Goal: Task Accomplishment & Management: Manage account settings

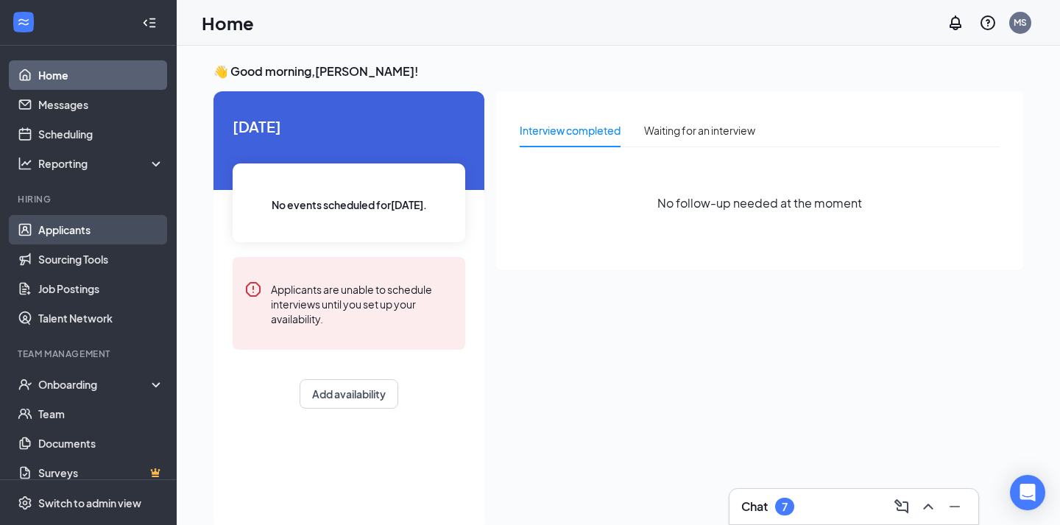
click at [126, 228] on link "Applicants" at bounding box center [101, 229] width 126 height 29
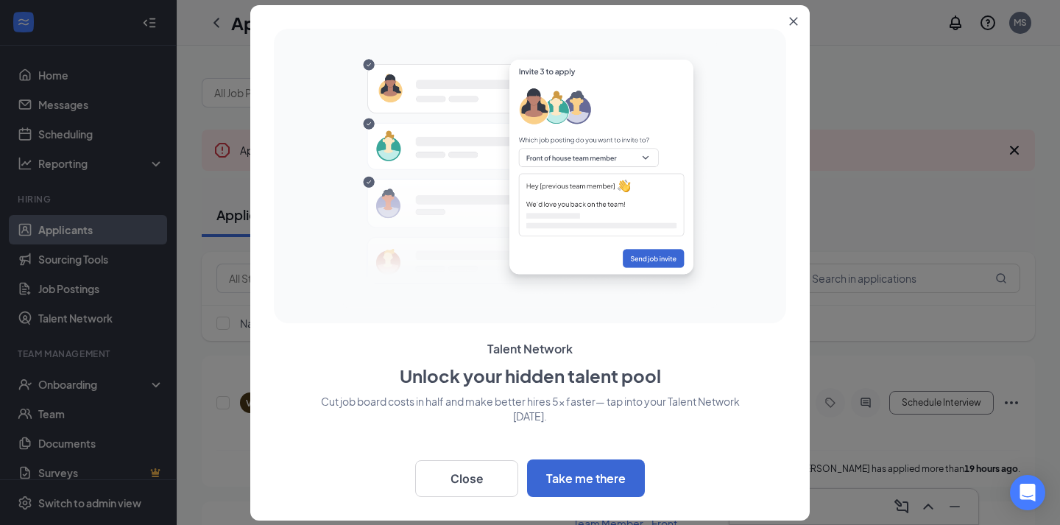
click at [795, 23] on icon "Close" at bounding box center [794, 21] width 8 height 8
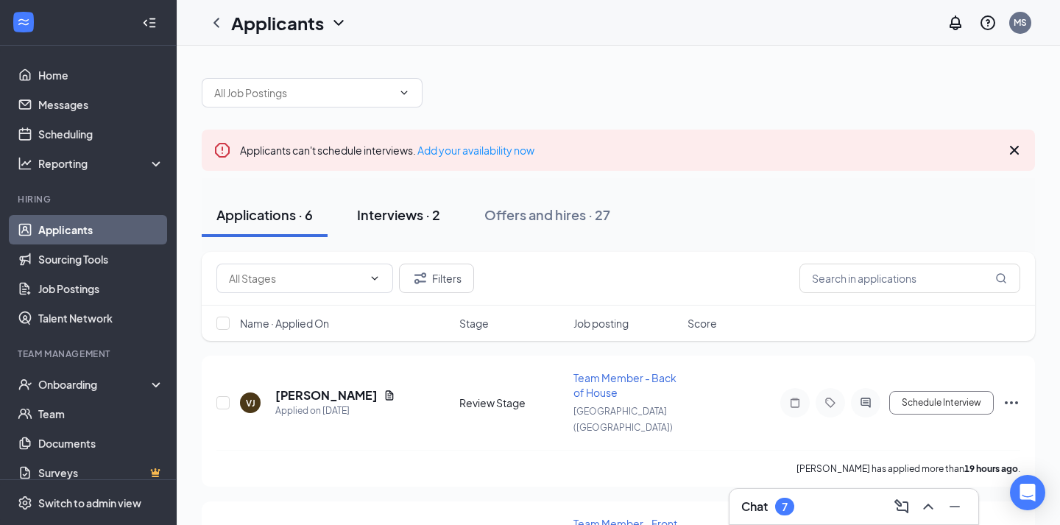
click at [394, 220] on div "Interviews · 2" at bounding box center [398, 214] width 83 height 18
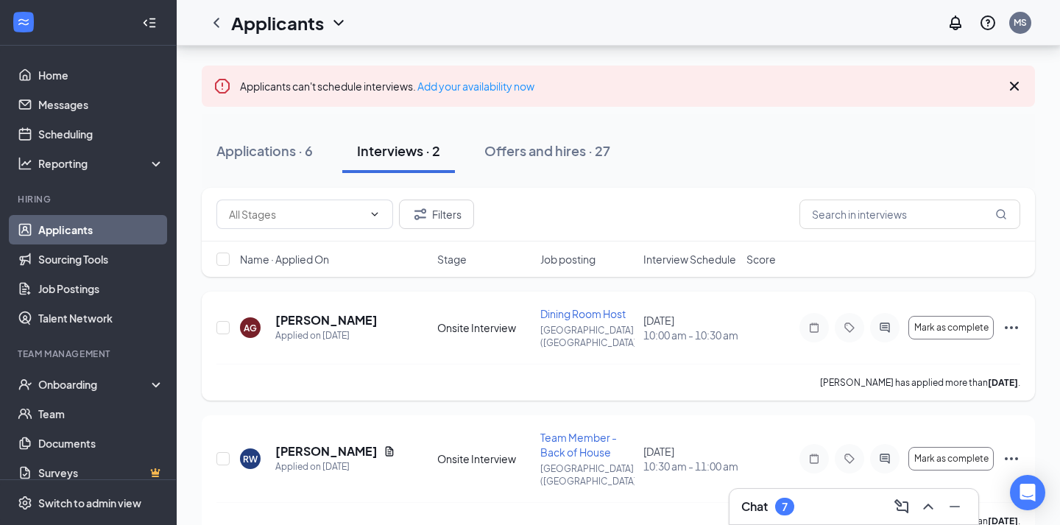
scroll to position [71, 0]
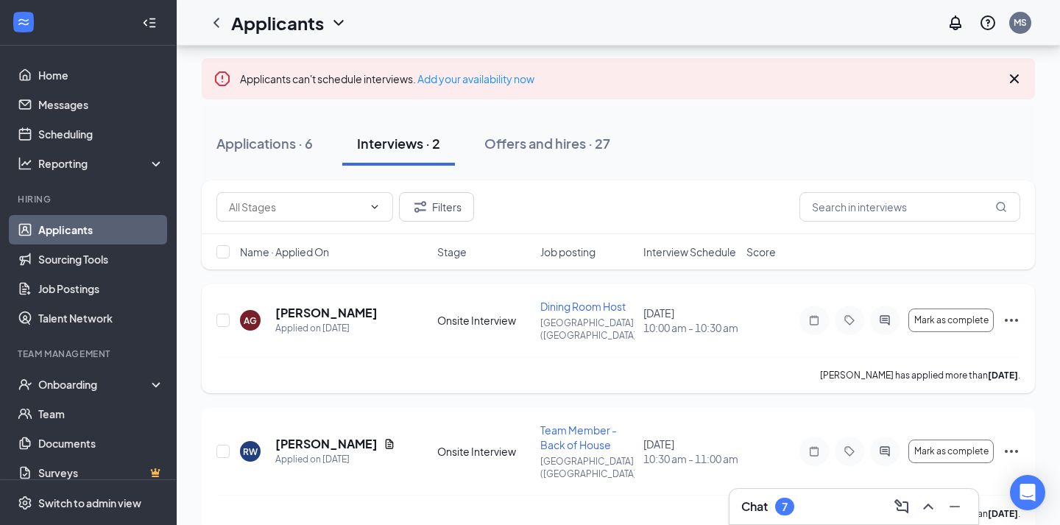
click at [568, 311] on span "Dining Room Host" at bounding box center [583, 306] width 85 height 13
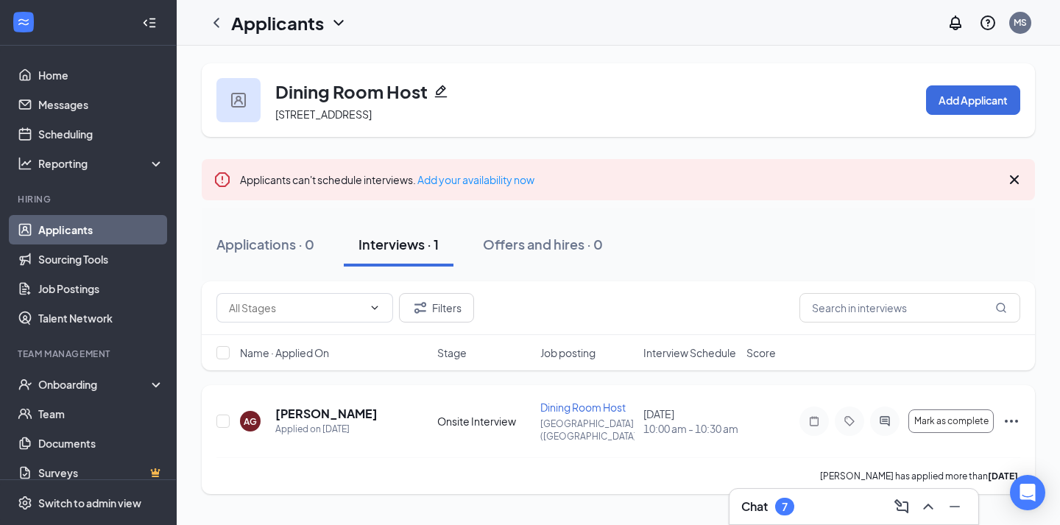
click at [566, 405] on span "Dining Room Host" at bounding box center [583, 407] width 85 height 13
click at [314, 415] on h5 "[PERSON_NAME]" at bounding box center [326, 414] width 102 height 16
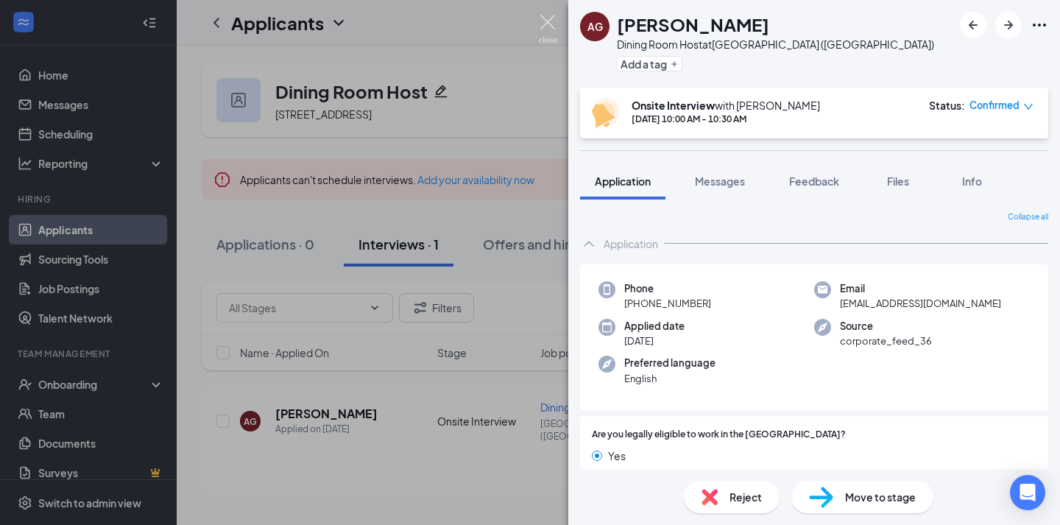
click at [552, 33] on img at bounding box center [548, 29] width 18 height 29
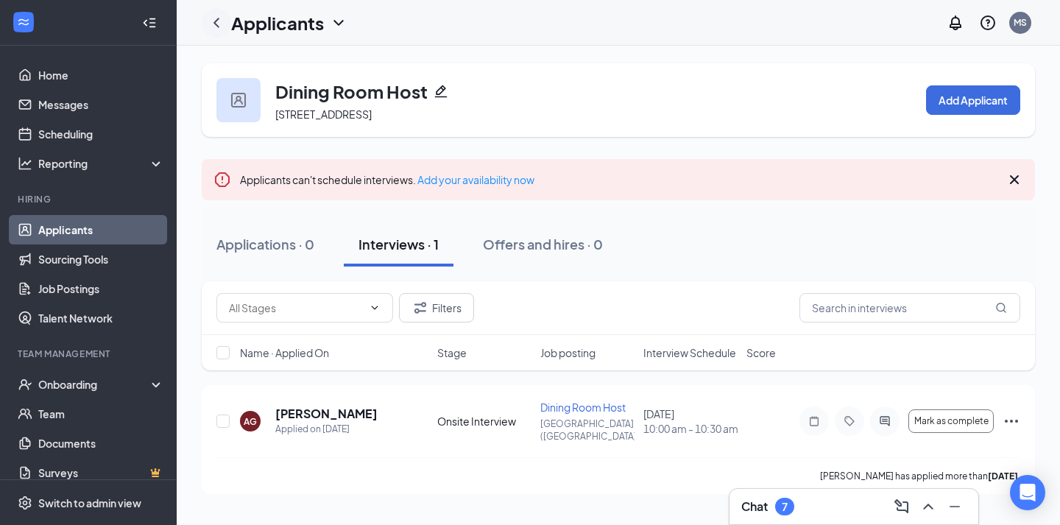
click at [219, 27] on icon "ChevronLeft" at bounding box center [217, 23] width 18 height 18
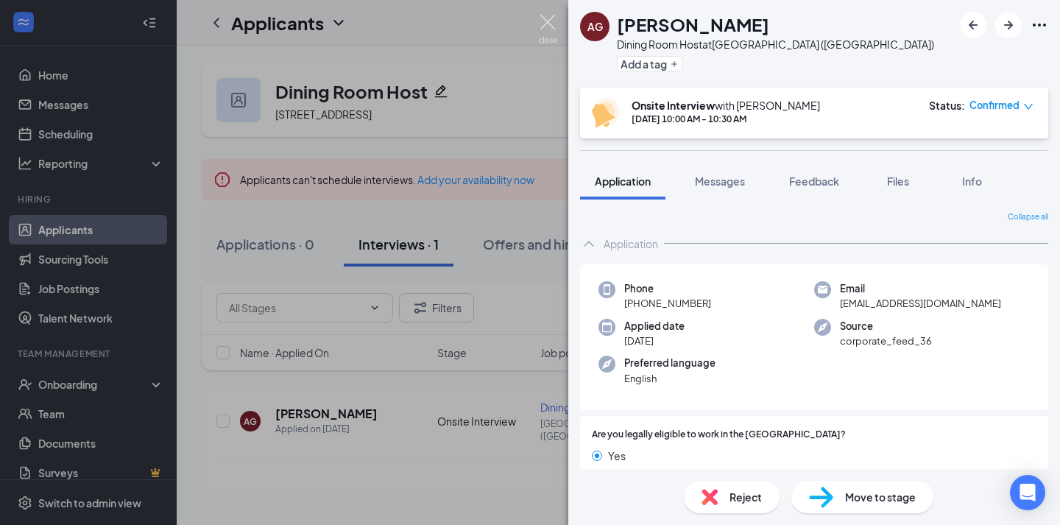
click at [556, 19] on img at bounding box center [548, 29] width 18 height 29
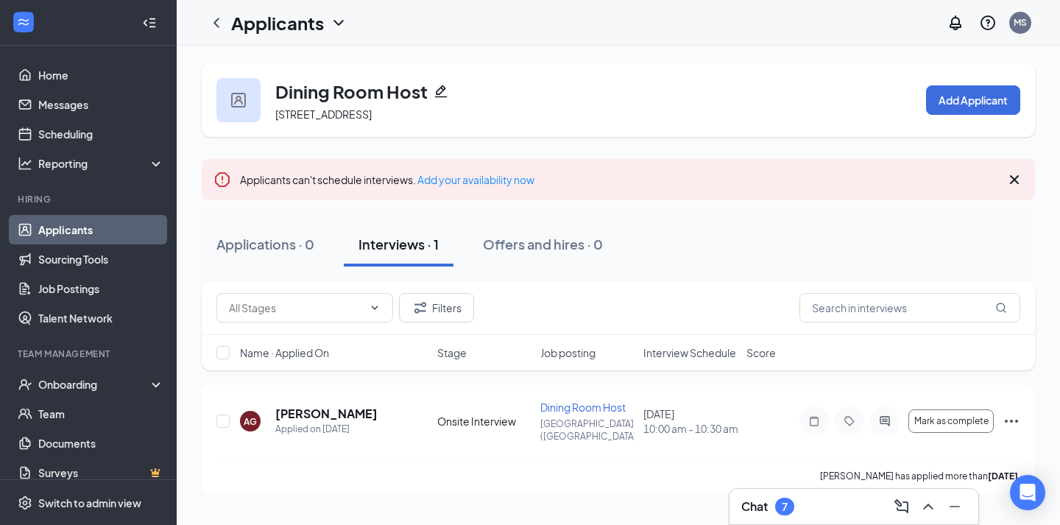
click at [104, 228] on link "Applicants" at bounding box center [101, 229] width 126 height 29
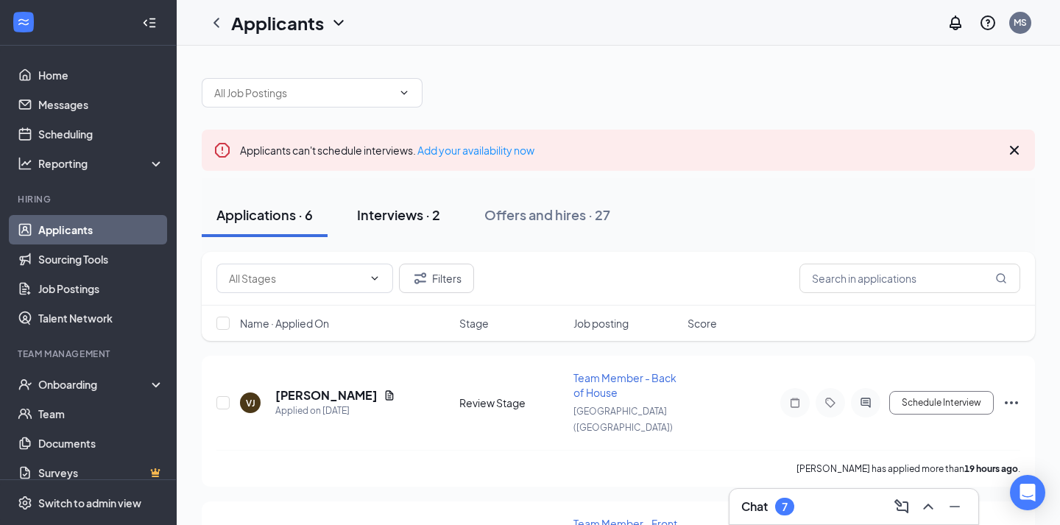
click at [409, 219] on div "Interviews · 2" at bounding box center [398, 214] width 83 height 18
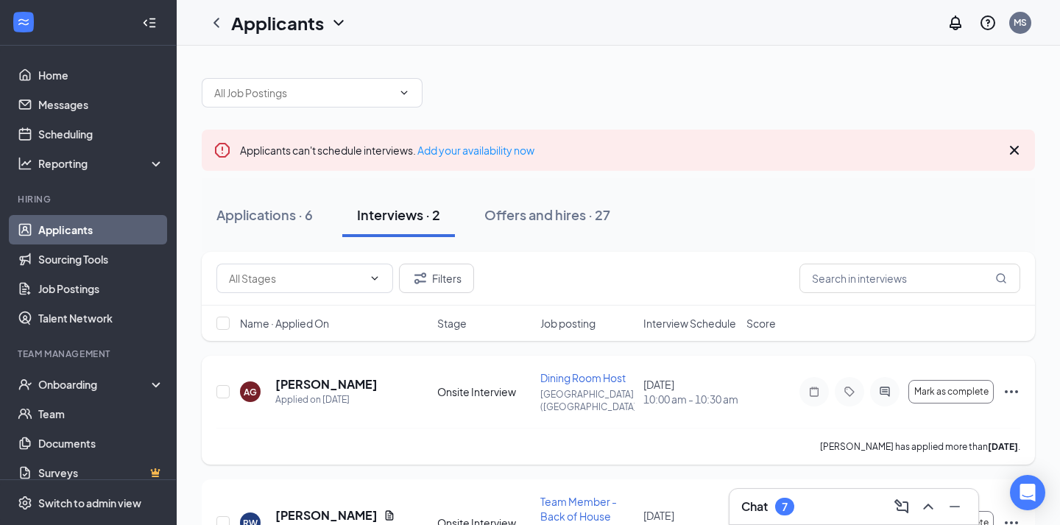
scroll to position [71, 0]
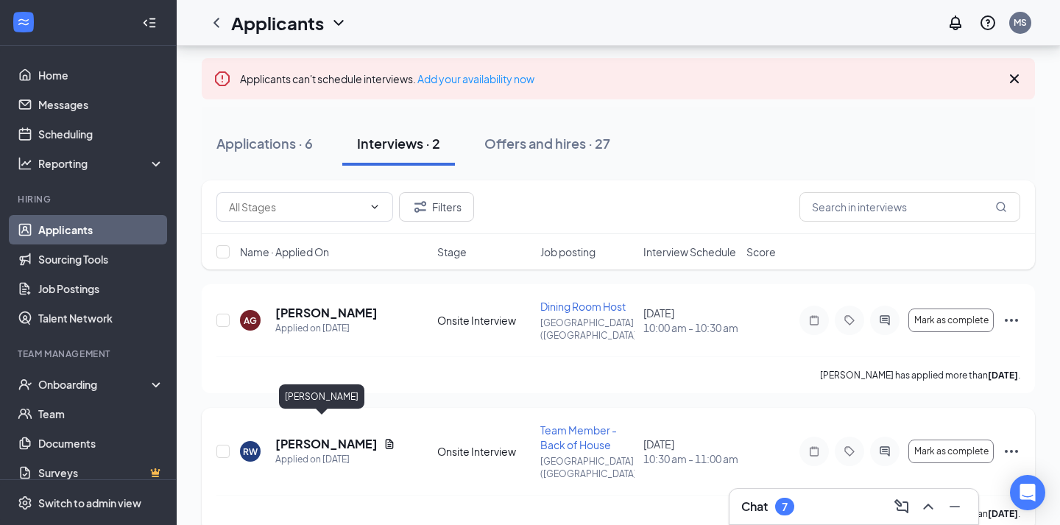
click at [329, 436] on h5 "[PERSON_NAME]" at bounding box center [326, 444] width 102 height 16
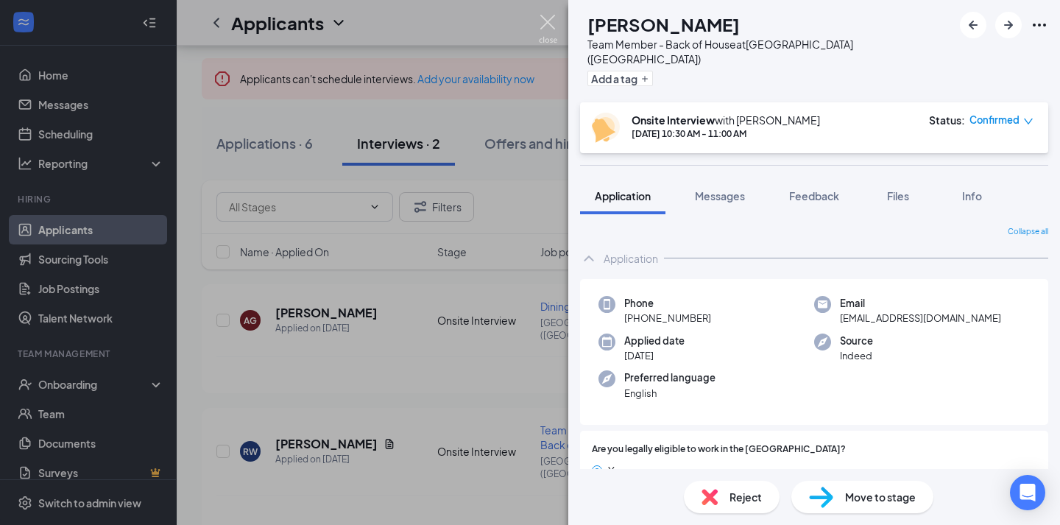
click at [546, 21] on img at bounding box center [548, 29] width 18 height 29
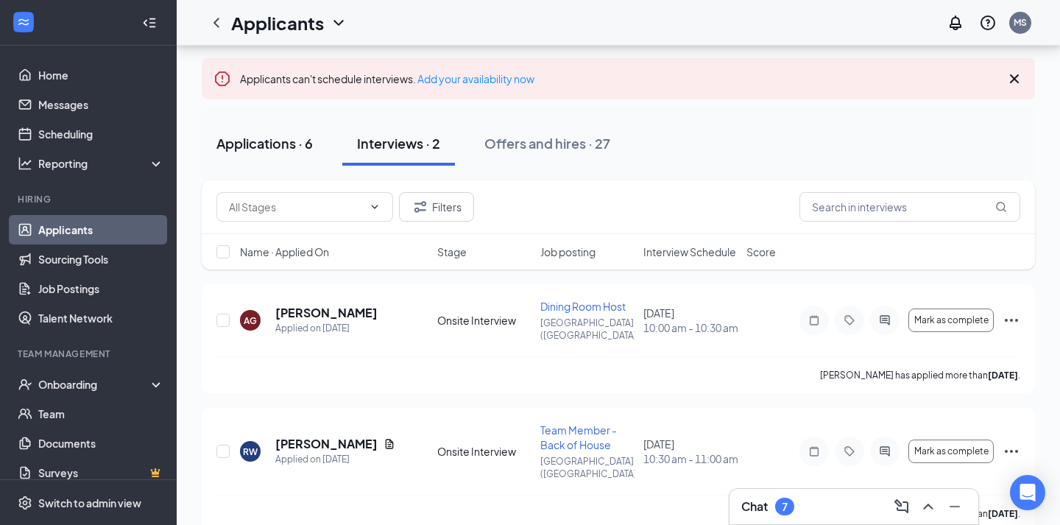
click at [268, 141] on div "Applications · 6" at bounding box center [264, 143] width 96 height 18
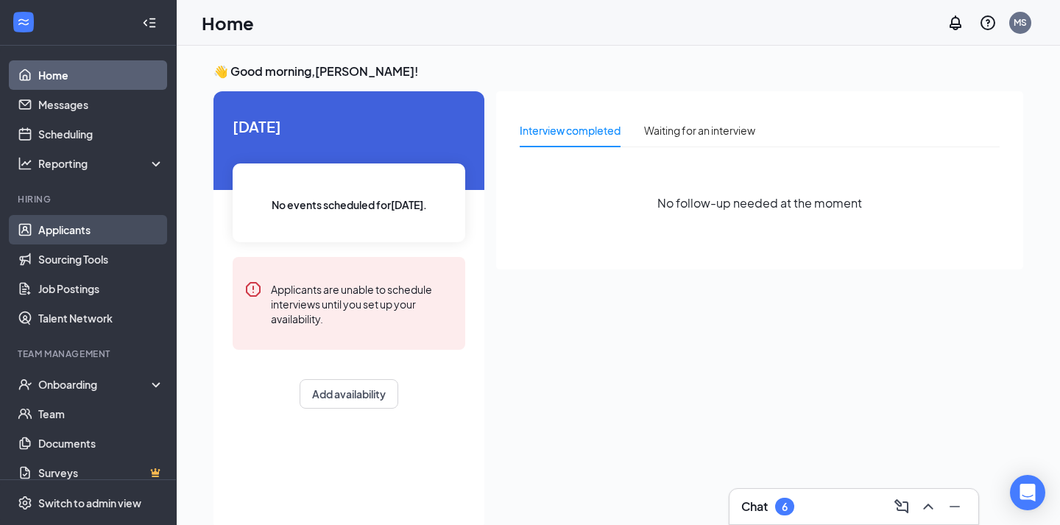
click at [108, 233] on link "Applicants" at bounding box center [101, 229] width 126 height 29
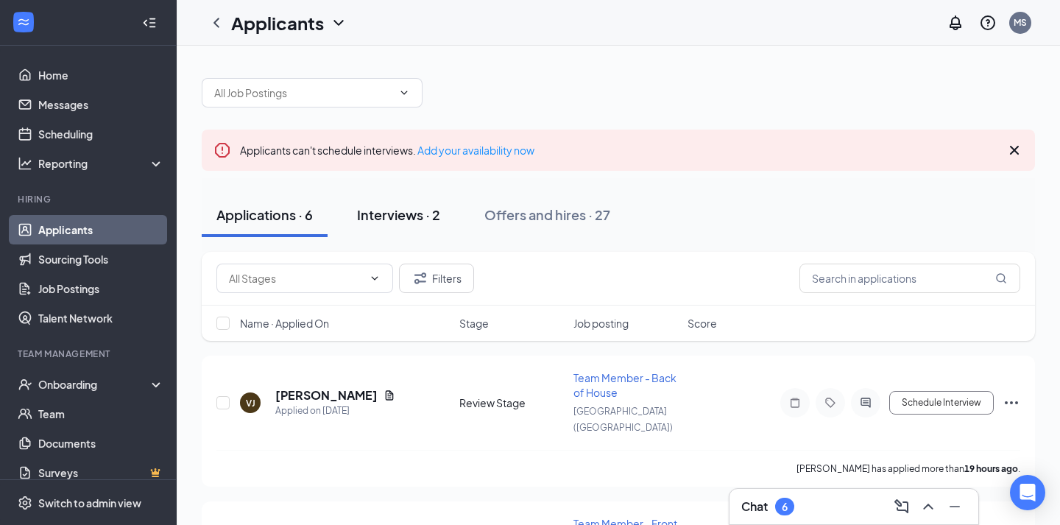
click at [401, 215] on div "Interviews · 2" at bounding box center [398, 214] width 83 height 18
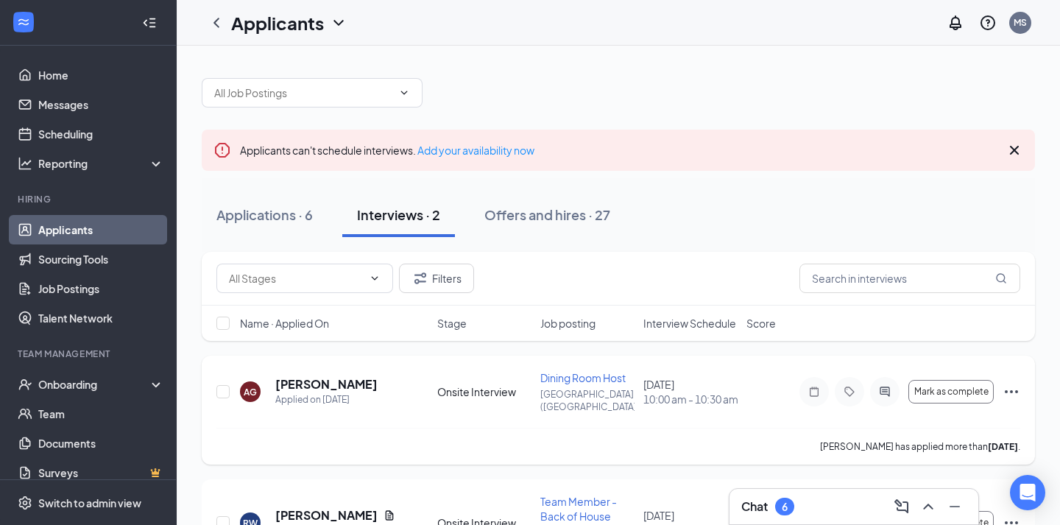
click at [381, 412] on div "AG [PERSON_NAME] Applied on [DATE] Onsite Interview Dining Room Host [GEOGRAPHI…" at bounding box center [618, 398] width 804 height 57
click at [305, 376] on h5 "[PERSON_NAME]" at bounding box center [326, 384] width 102 height 16
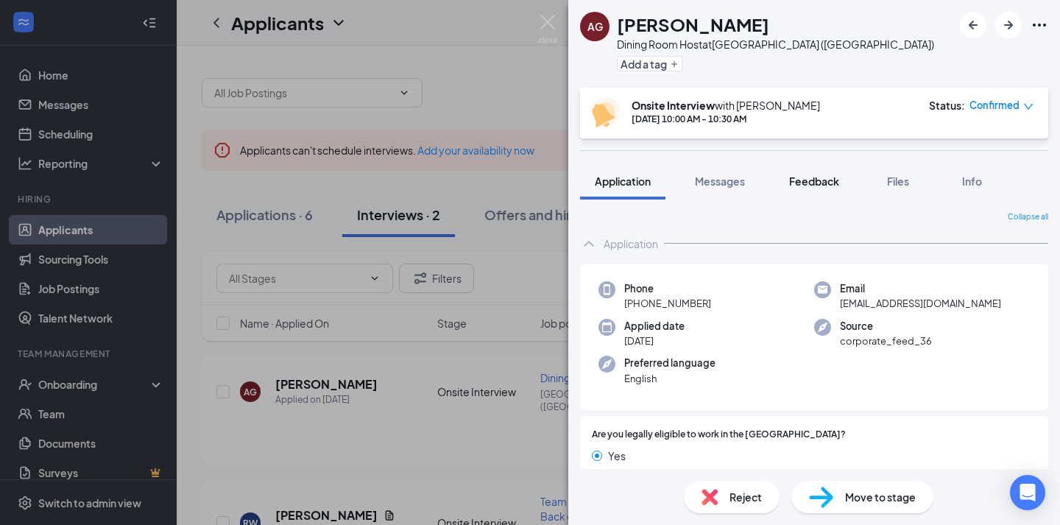
click at [801, 183] on span "Feedback" at bounding box center [814, 181] width 50 height 13
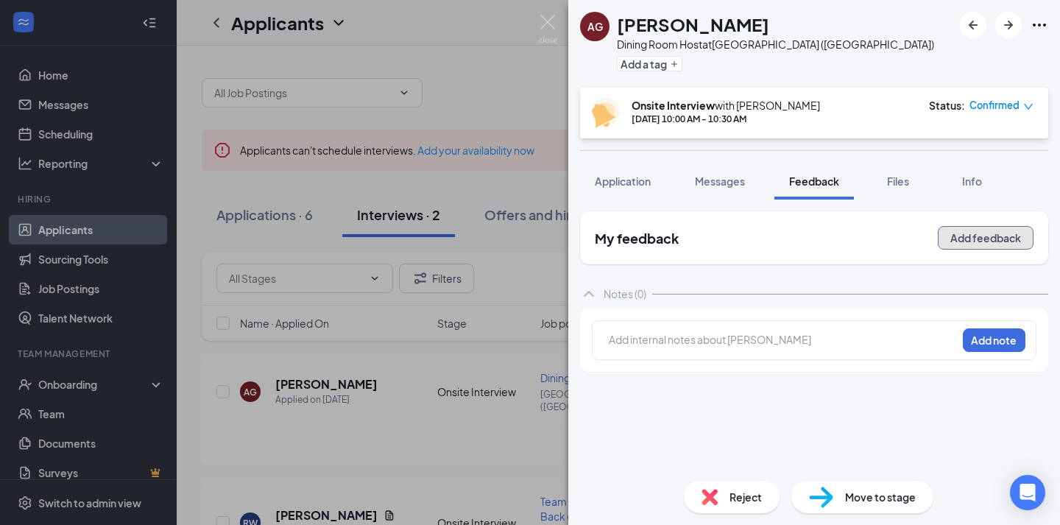
click at [974, 247] on button "Add feedback" at bounding box center [986, 238] width 96 height 24
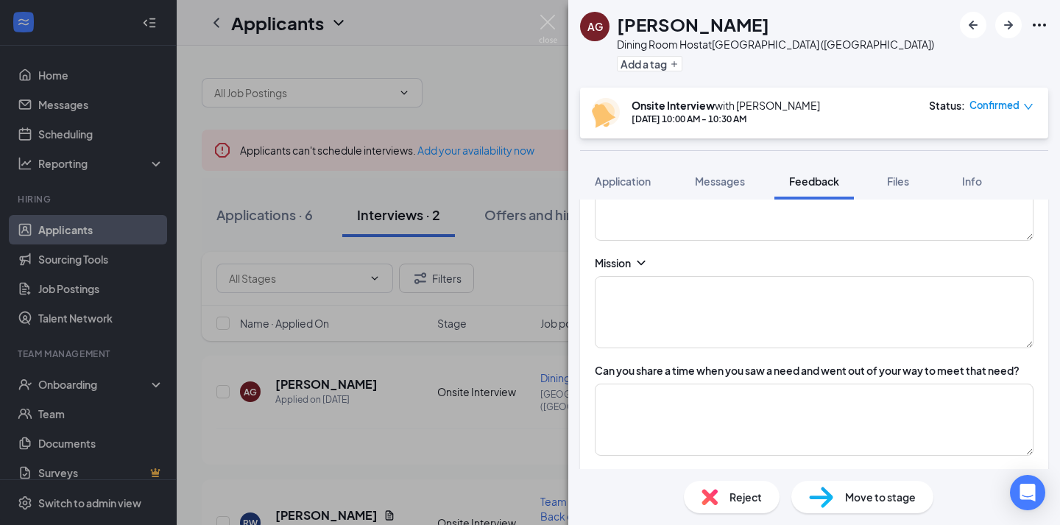
scroll to position [427, 0]
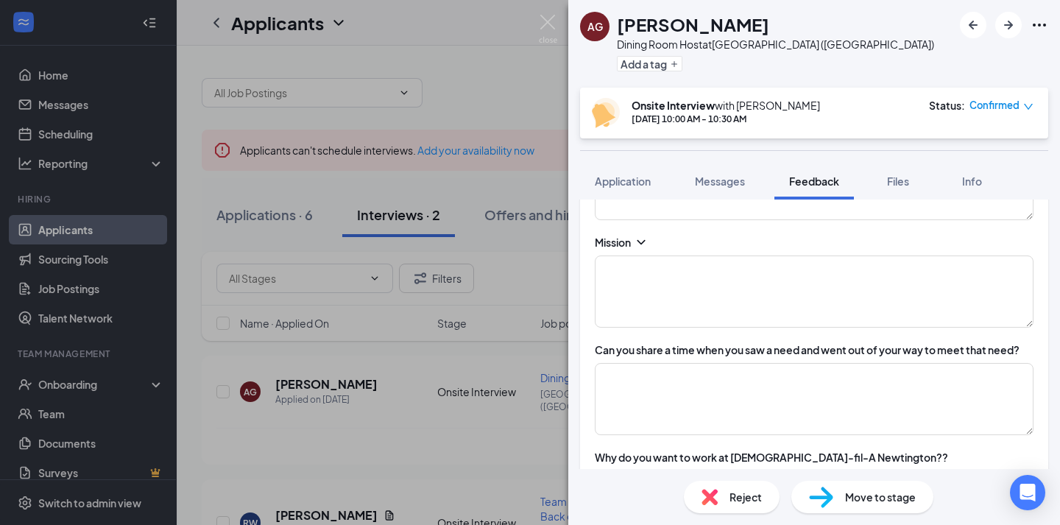
click at [636, 246] on icon "ChevronDown" at bounding box center [641, 242] width 15 height 15
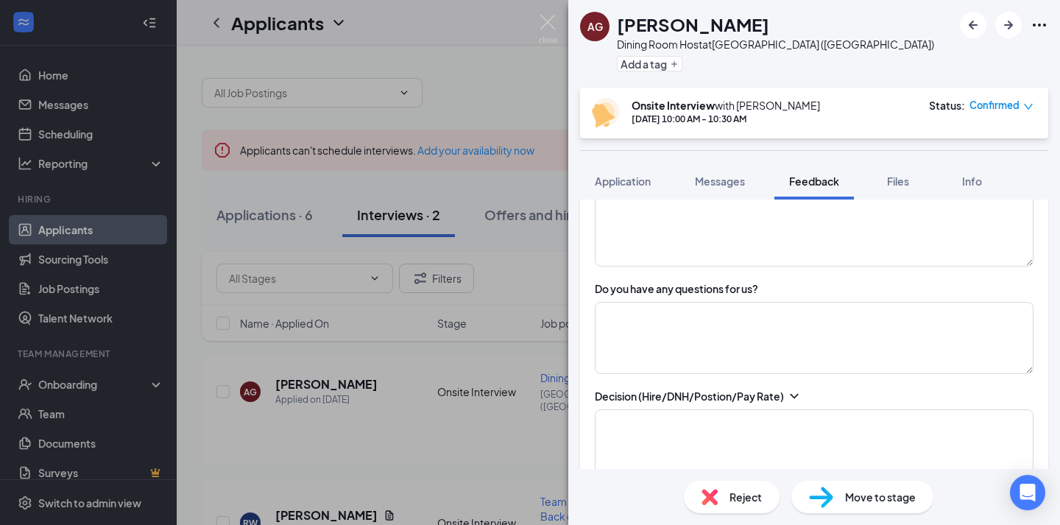
scroll to position [1191, 0]
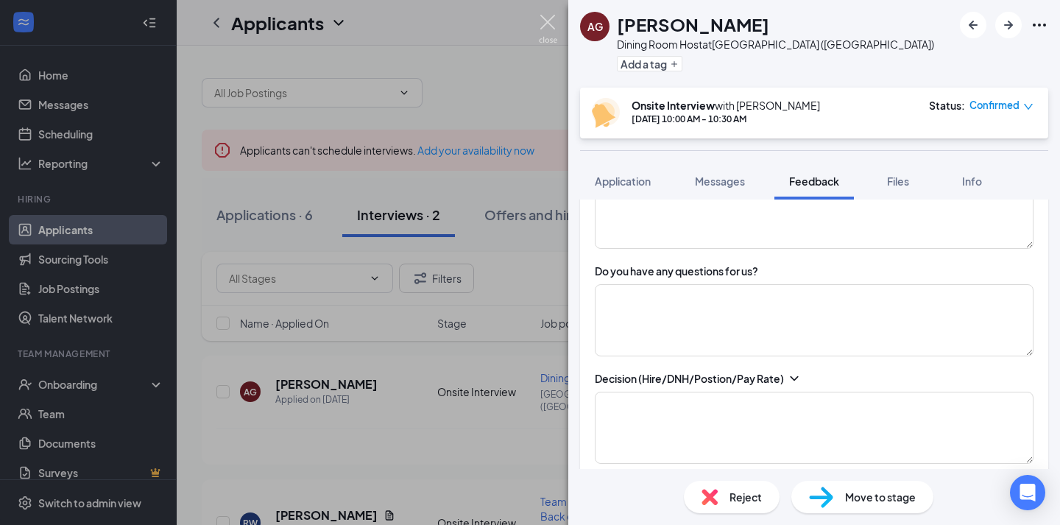
click at [553, 23] on img at bounding box center [548, 29] width 18 height 29
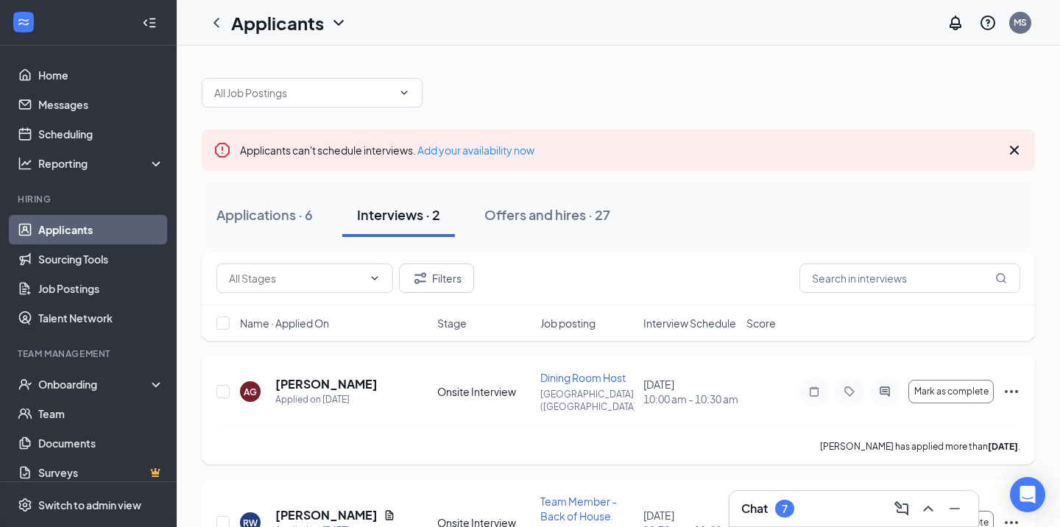
scroll to position [69, 0]
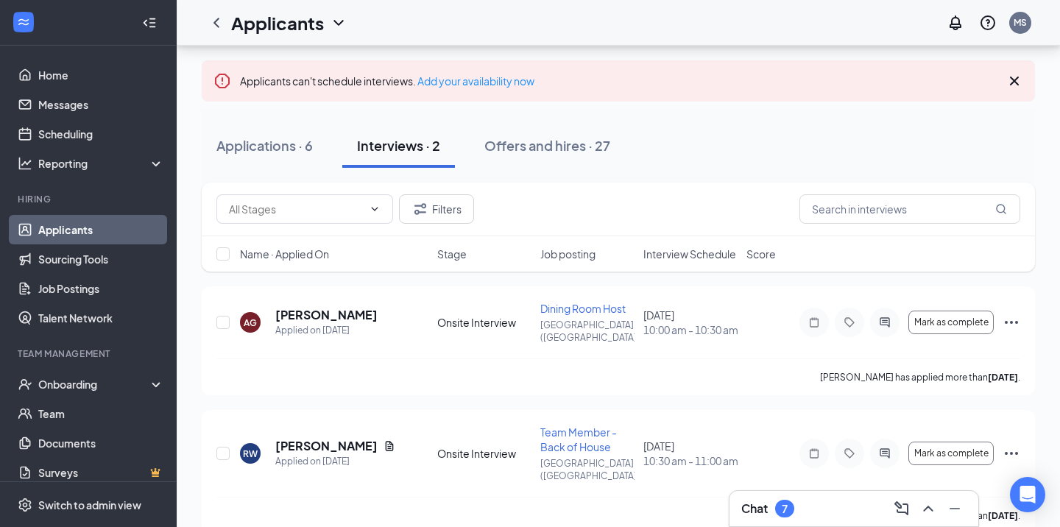
click at [856, 513] on div "Chat 7" at bounding box center [854, 509] width 225 height 24
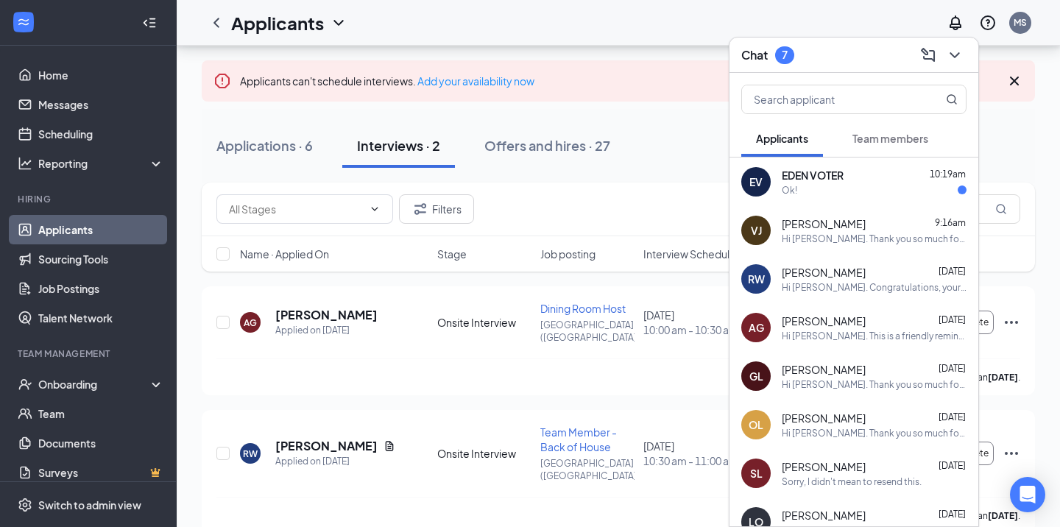
click at [865, 284] on div "Hi [PERSON_NAME]. Congratulations, your onsite interview with [DEMOGRAPHIC_DATA…" at bounding box center [874, 287] width 185 height 13
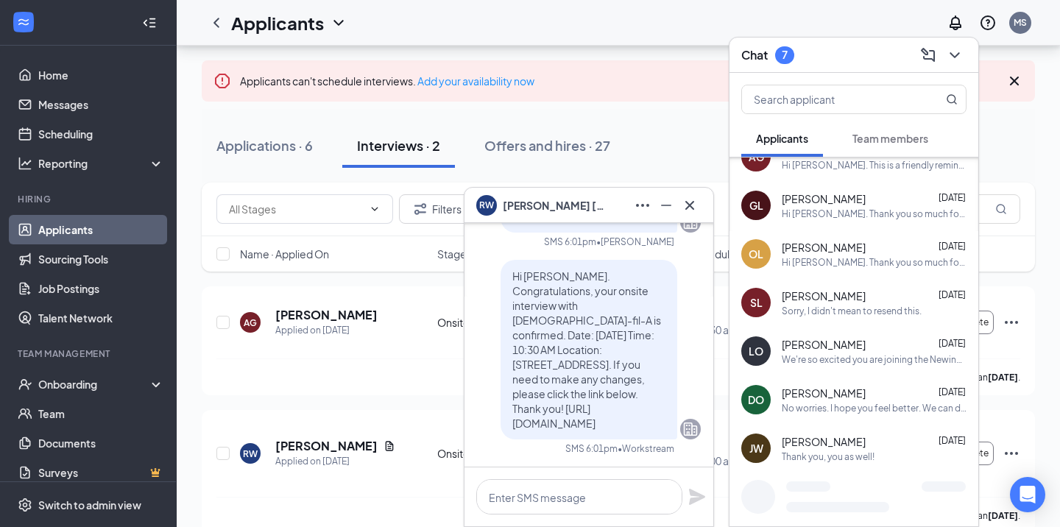
scroll to position [0, 0]
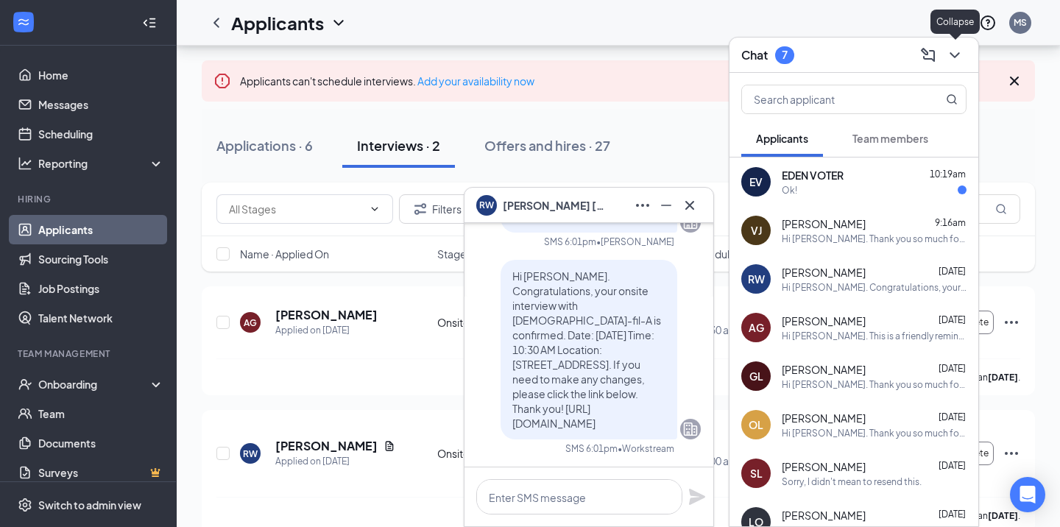
click at [962, 52] on icon "ChevronDown" at bounding box center [955, 55] width 18 height 18
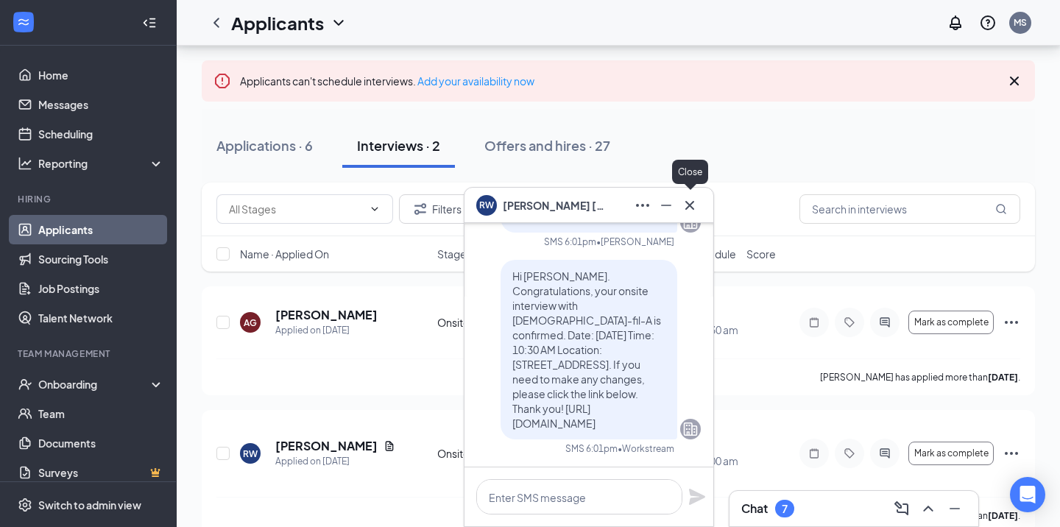
click at [692, 207] on icon "Cross" at bounding box center [690, 204] width 9 height 9
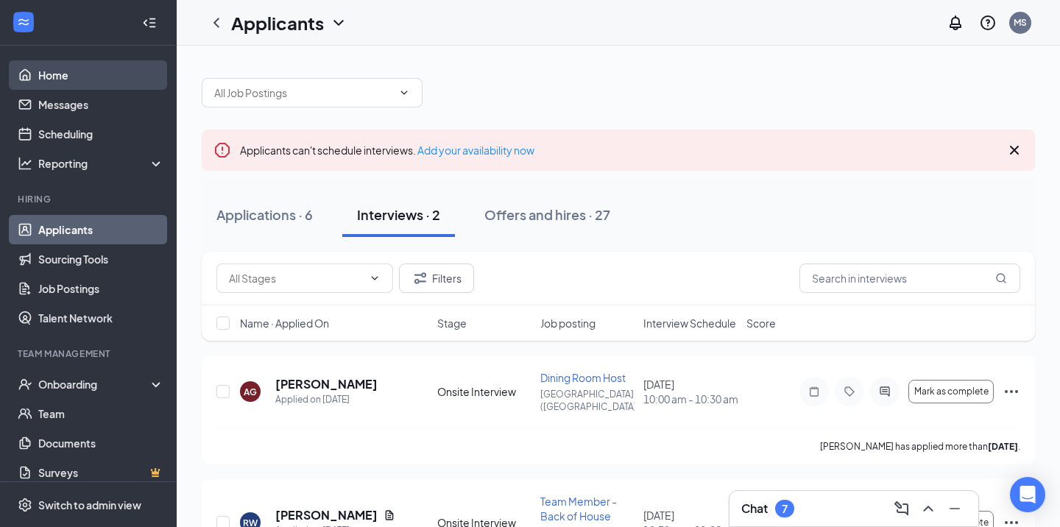
click at [87, 74] on link "Home" at bounding box center [101, 74] width 126 height 29
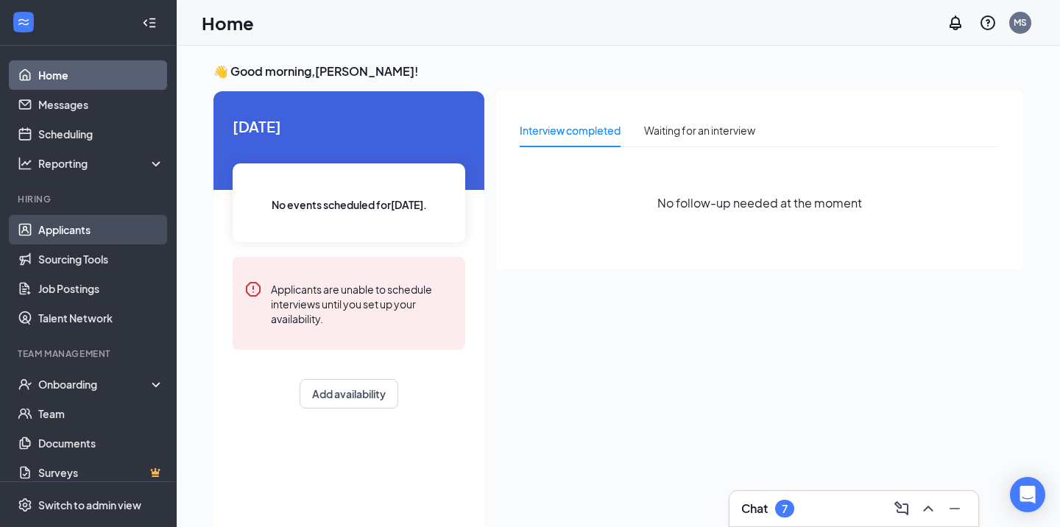
click at [87, 220] on link "Applicants" at bounding box center [101, 229] width 126 height 29
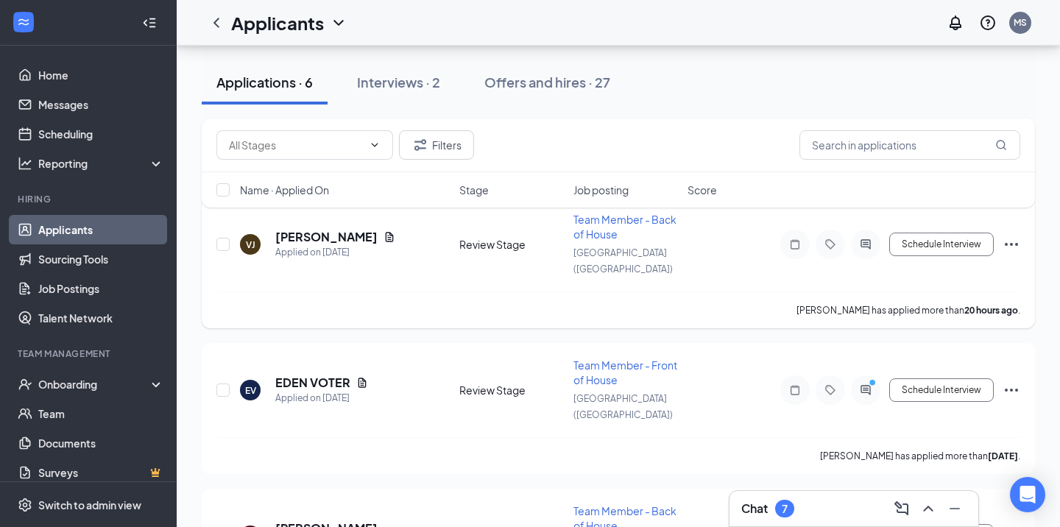
scroll to position [169, 0]
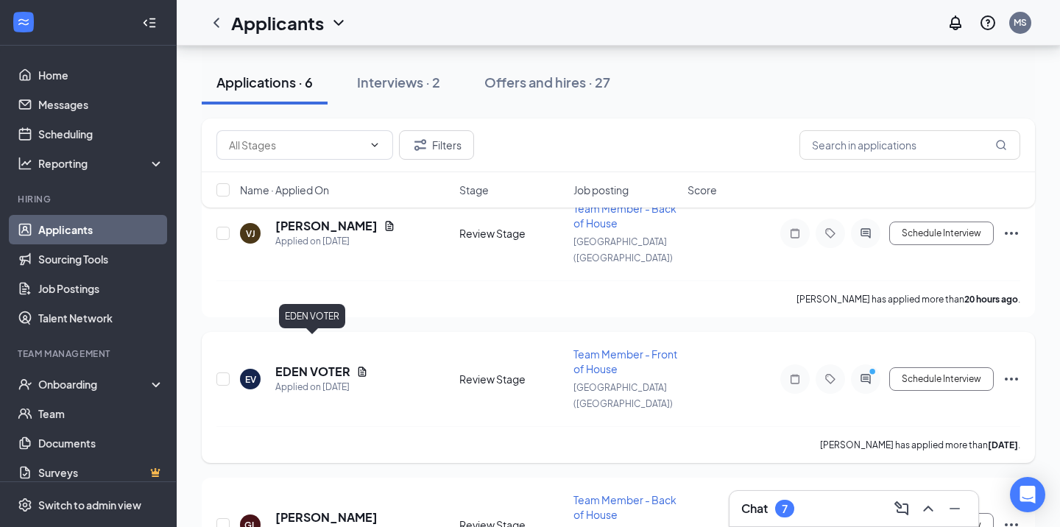
click at [331, 364] on h5 "EDEN VOTER" at bounding box center [312, 372] width 75 height 16
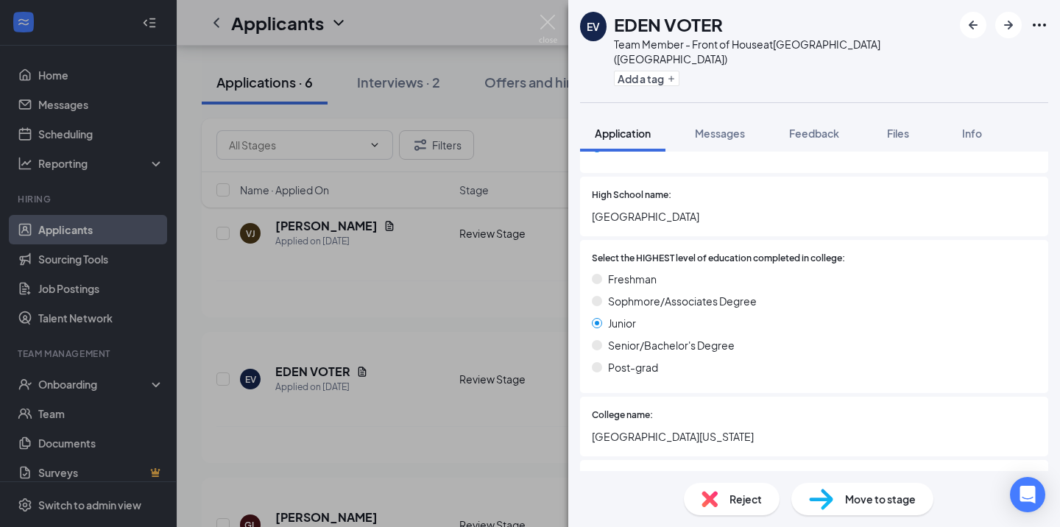
scroll to position [1393, 0]
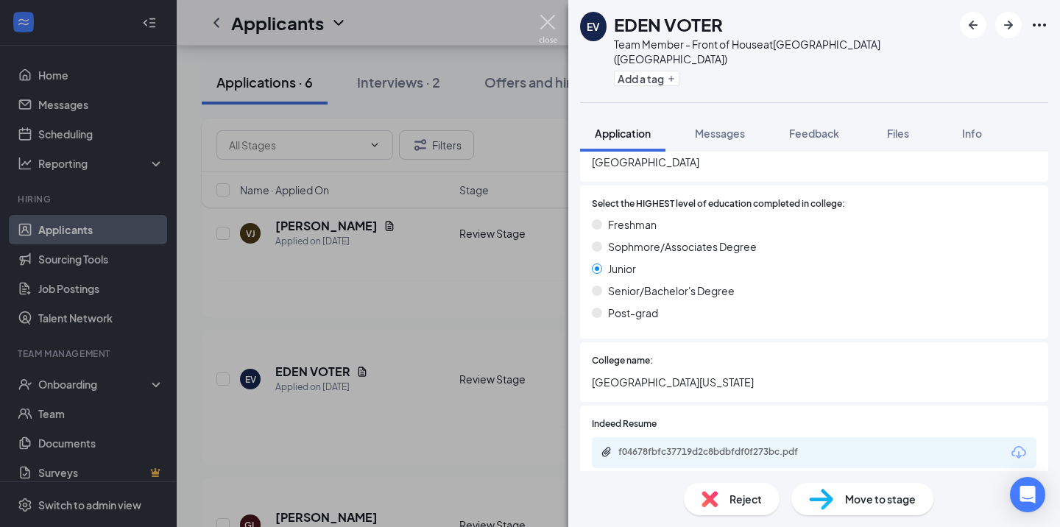
click at [552, 24] on img at bounding box center [548, 29] width 18 height 29
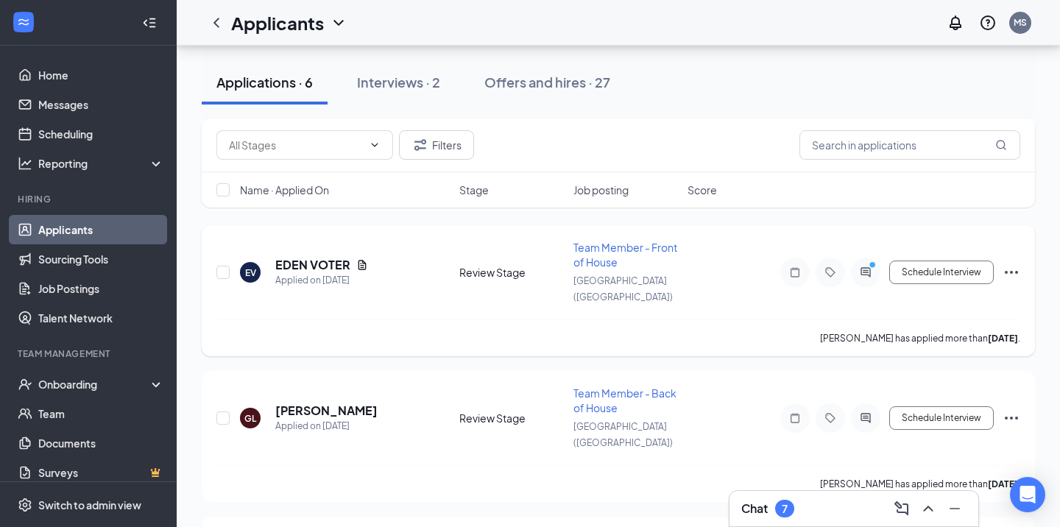
scroll to position [298, 0]
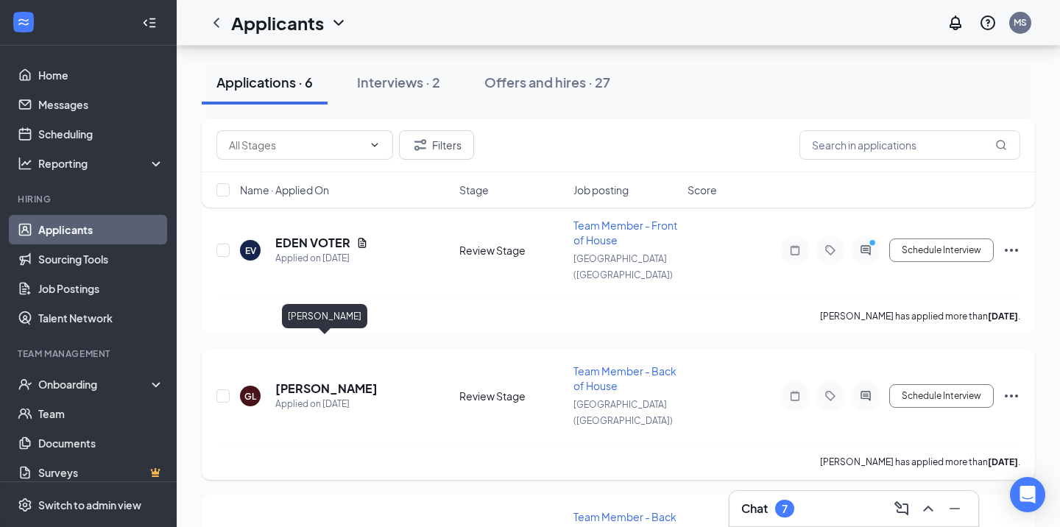
click at [341, 381] on h5 "[PERSON_NAME]" at bounding box center [326, 389] width 102 height 16
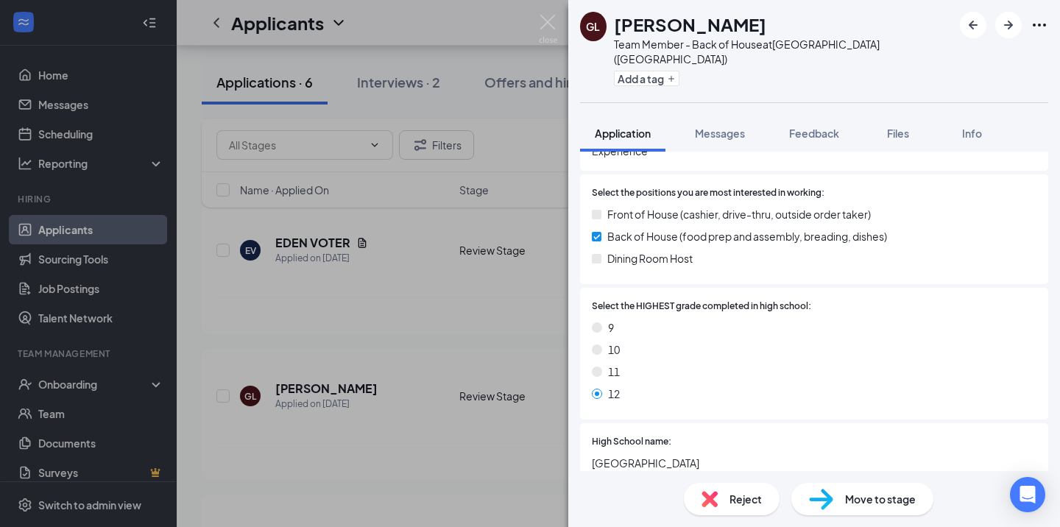
scroll to position [1010, 0]
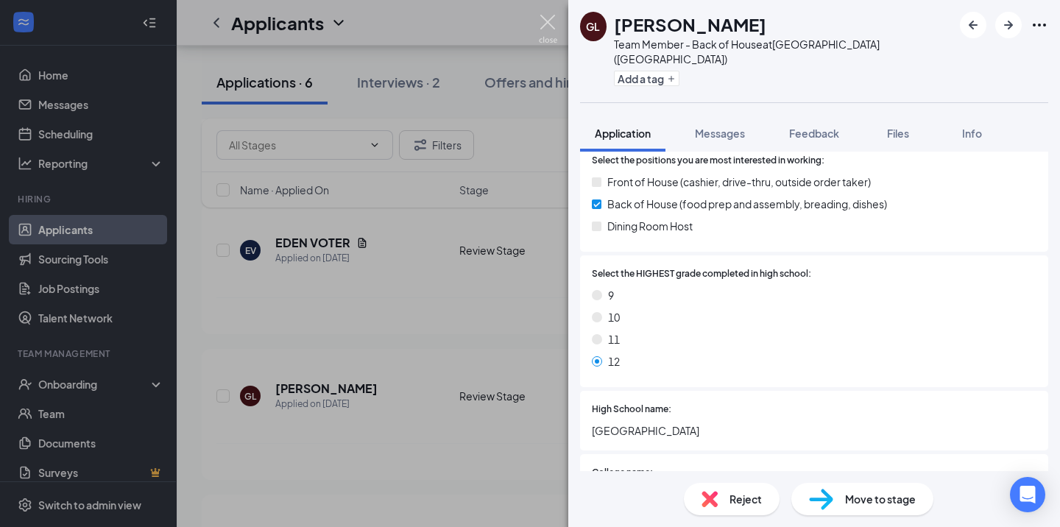
click at [550, 24] on img at bounding box center [548, 29] width 18 height 29
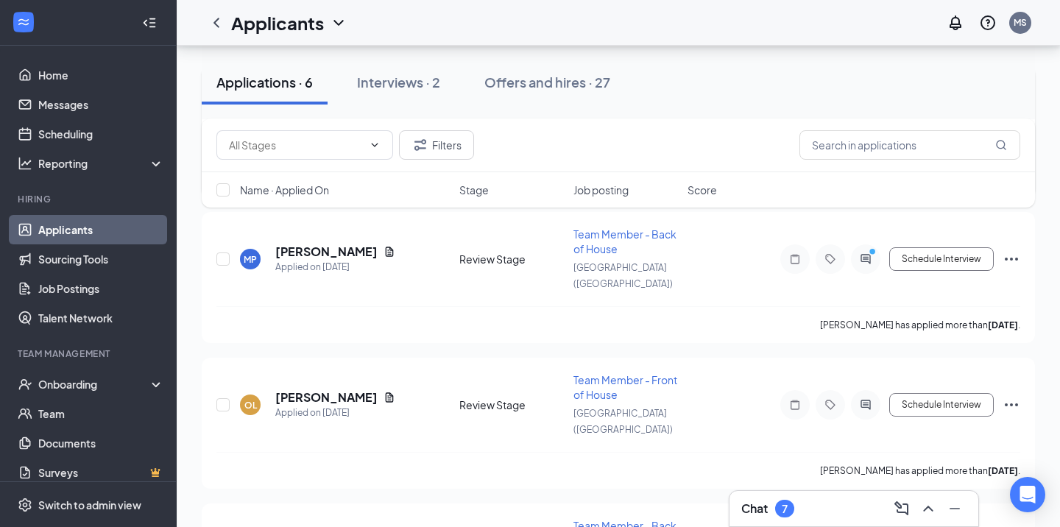
scroll to position [584, 0]
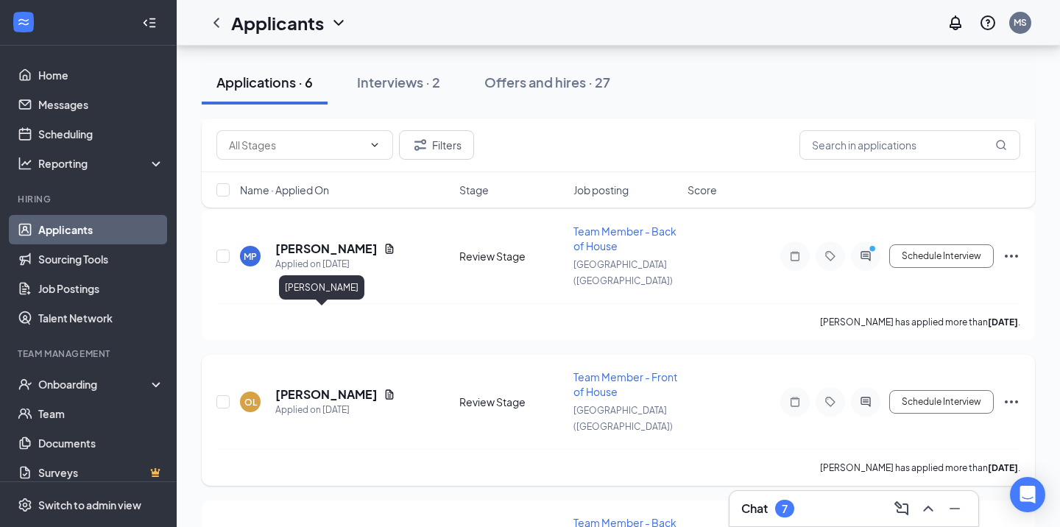
click at [328, 387] on h5 "[PERSON_NAME]" at bounding box center [326, 395] width 102 height 16
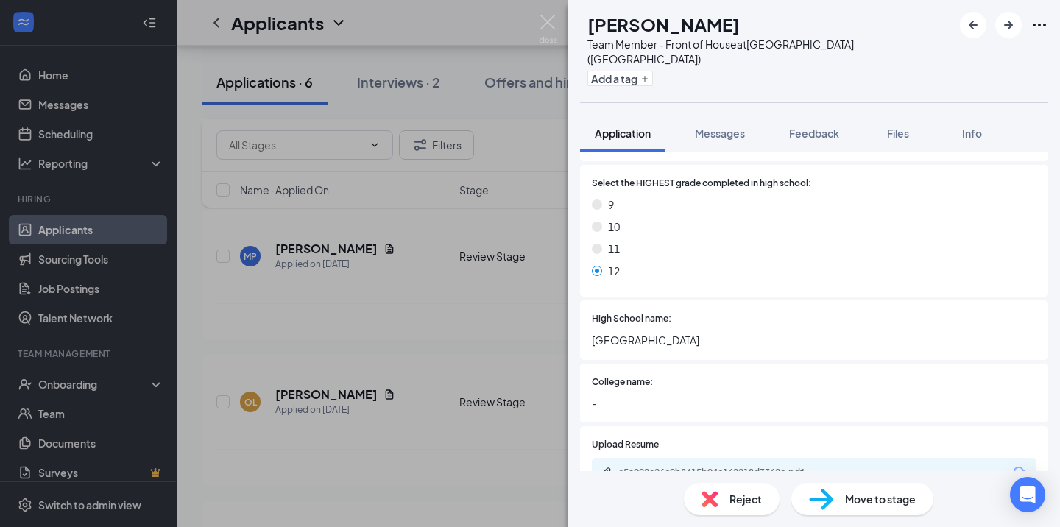
scroll to position [1171, 0]
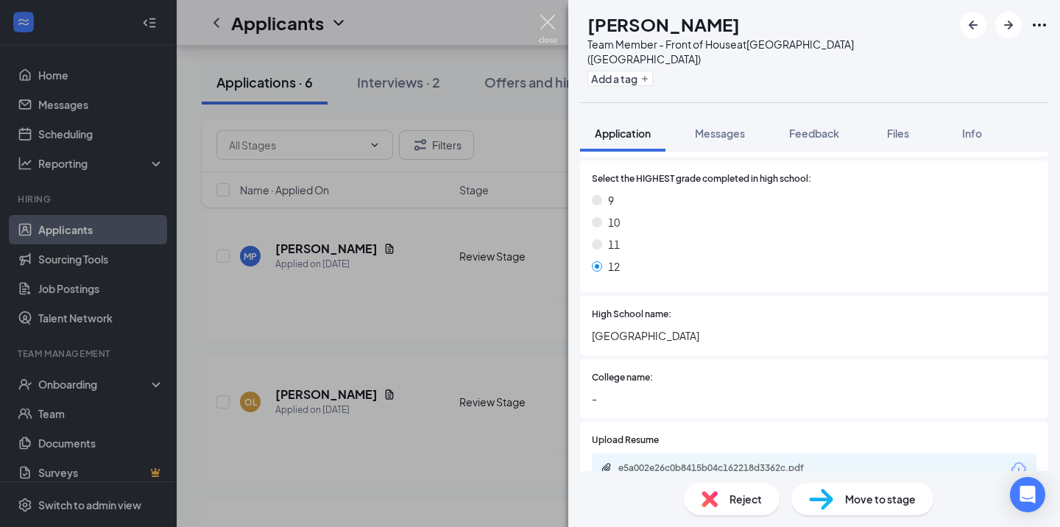
click at [552, 25] on img at bounding box center [548, 29] width 18 height 29
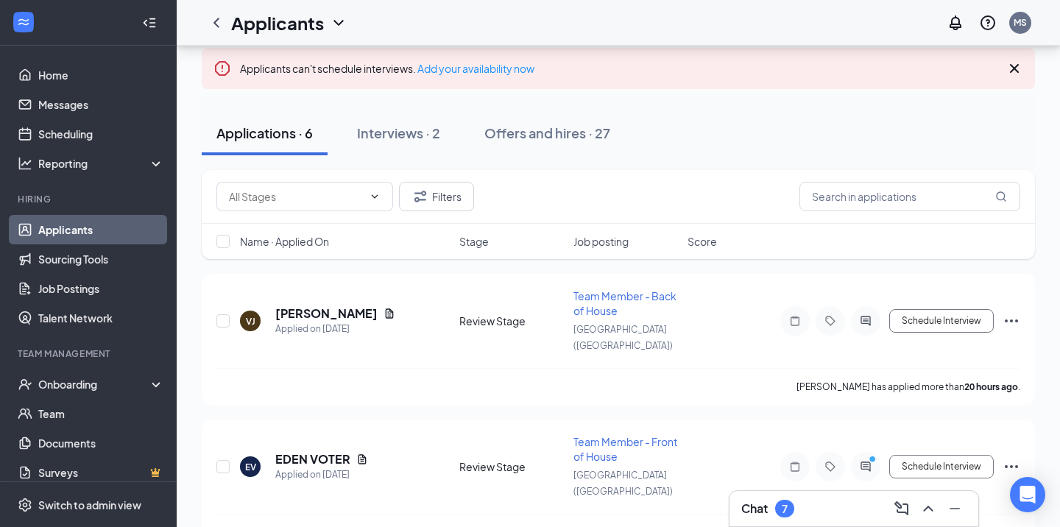
scroll to position [54, 0]
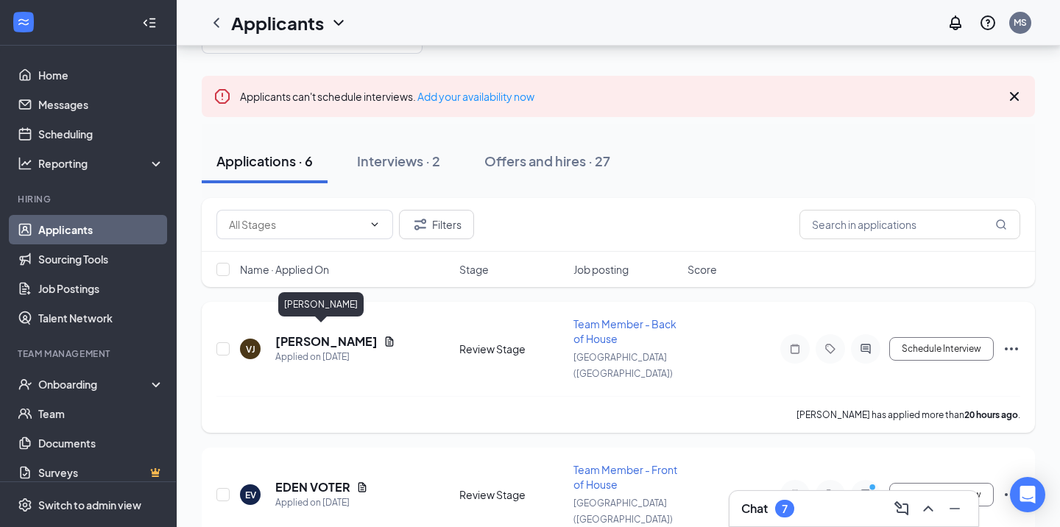
click at [314, 337] on h5 "[PERSON_NAME]" at bounding box center [326, 342] width 102 height 16
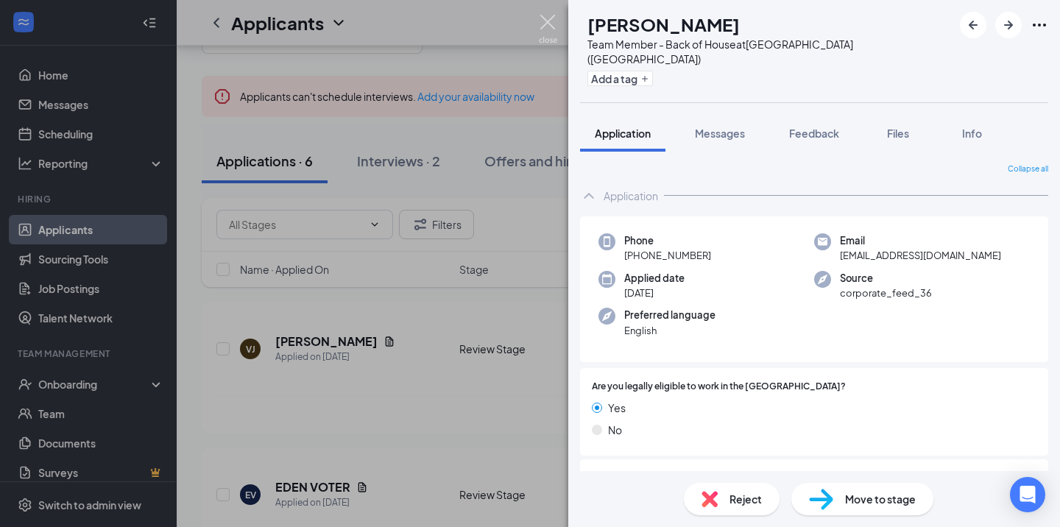
click at [551, 21] on img at bounding box center [548, 29] width 18 height 29
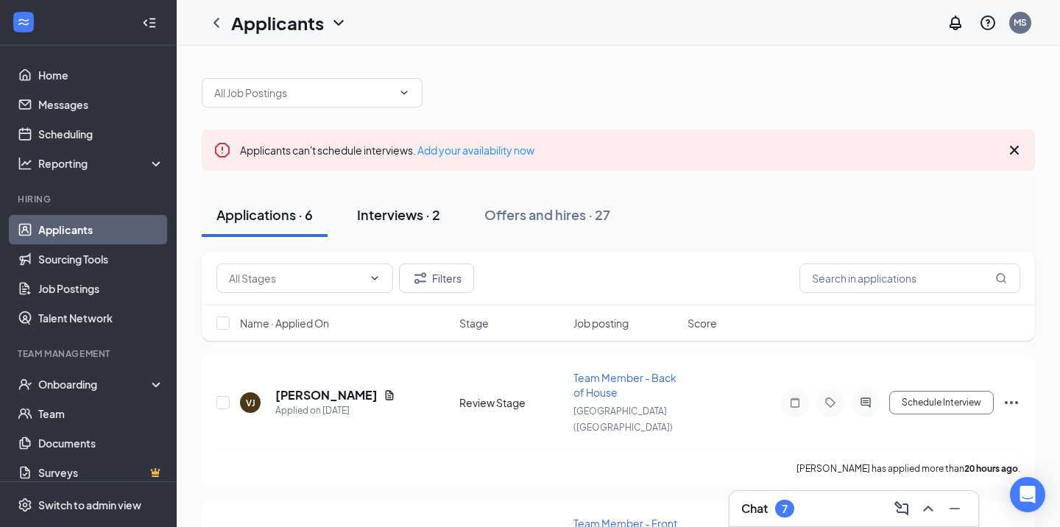
click at [415, 212] on div "Interviews · 2" at bounding box center [398, 214] width 83 height 18
